Goal: Navigation & Orientation: Find specific page/section

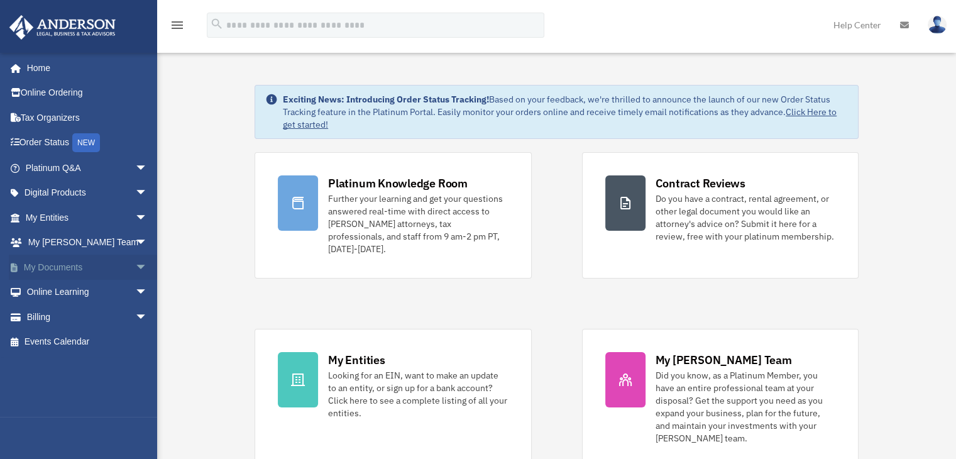
click at [87, 270] on link "My Documents arrow_drop_down" at bounding box center [88, 267] width 158 height 25
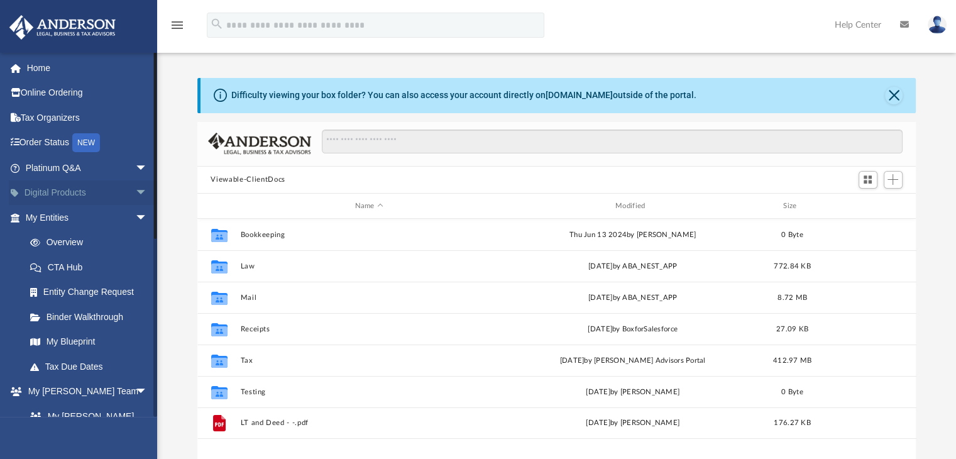
click at [121, 197] on link "Digital Products arrow_drop_down" at bounding box center [88, 192] width 158 height 25
click at [135, 190] on span "arrow_drop_down" at bounding box center [147, 193] width 25 height 26
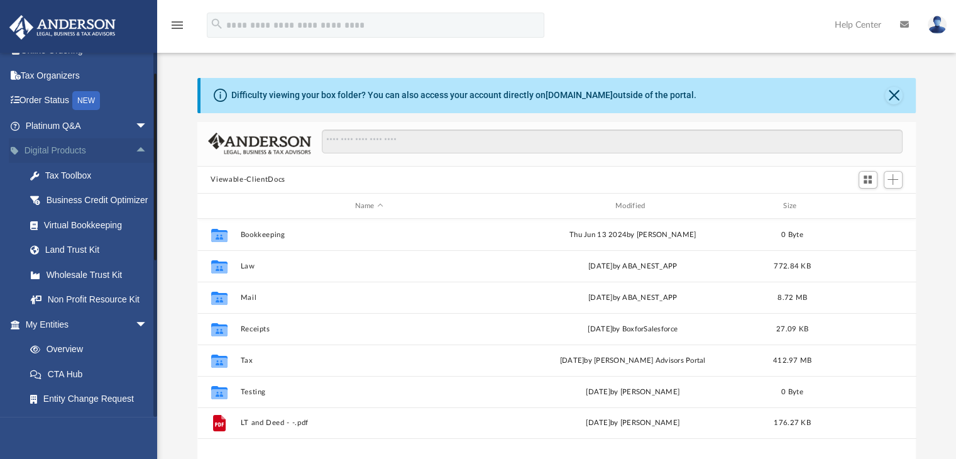
scroll to position [63, 0]
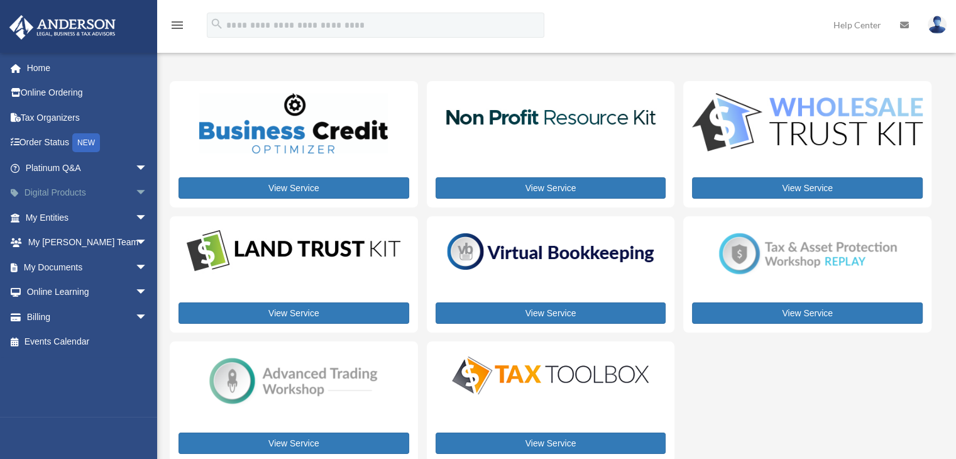
click at [135, 190] on span "arrow_drop_down" at bounding box center [147, 193] width 25 height 26
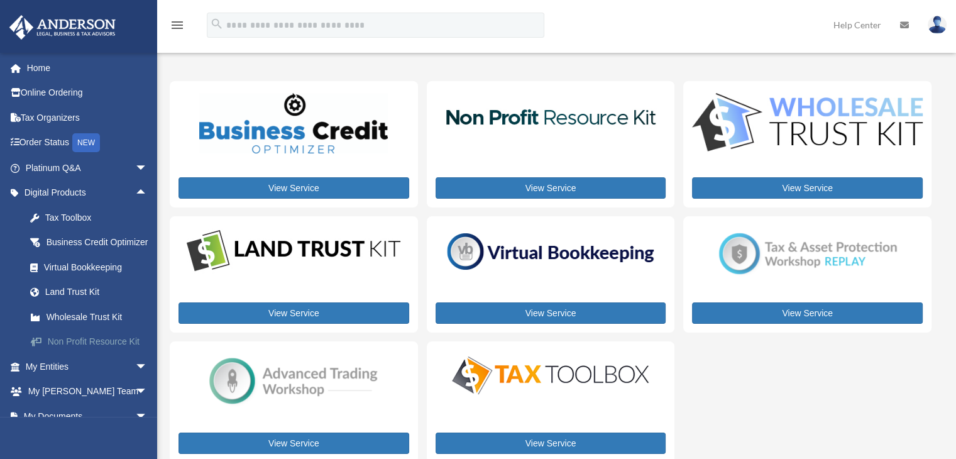
click at [108, 349] on div "Non Profit Resource Kit" at bounding box center [97, 342] width 107 height 16
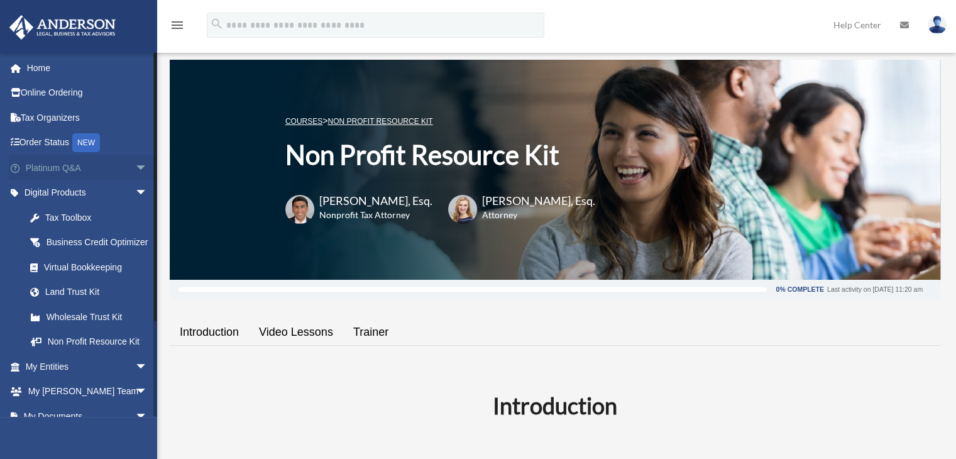
click at [121, 166] on link "Platinum Q&A arrow_drop_down" at bounding box center [88, 167] width 158 height 25
click at [135, 166] on span "arrow_drop_down" at bounding box center [147, 168] width 25 height 26
